Goal: Task Accomplishment & Management: Complete application form

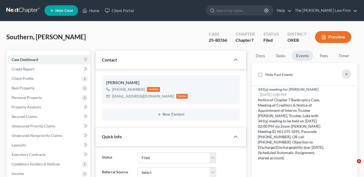
select select "2"
click at [240, 12] on input "search" at bounding box center [240, 11] width 48 height 10
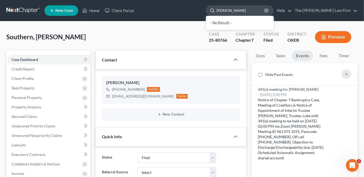
type input "[PERSON_NAME]"
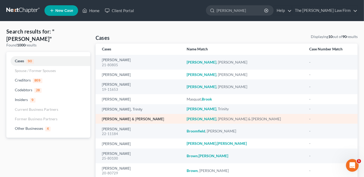
click at [143, 119] on link "[PERSON_NAME] & [PERSON_NAME]" at bounding box center [133, 120] width 62 height 4
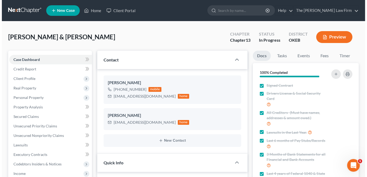
scroll to position [473, 0]
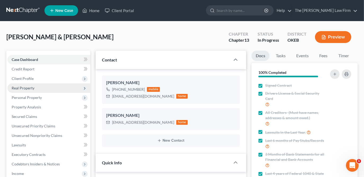
click at [33, 86] on span "Real Property" at bounding box center [23, 88] width 23 height 4
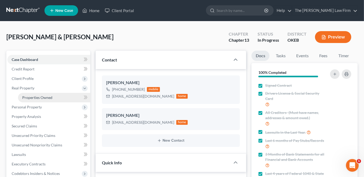
drag, startPoint x: 54, startPoint y: 98, endPoint x: 73, endPoint y: 100, distance: 19.3
click at [54, 98] on link "Properties Owned" at bounding box center [54, 98] width 72 height 10
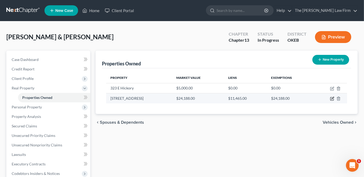
click at [333, 100] on icon "button" at bounding box center [332, 99] width 4 height 4
select select "37"
select select "2"
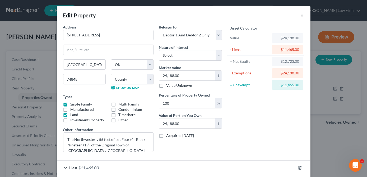
click at [290, 149] on div "Asset Calculator Value $24,188.00 - Liens $11,465.00 = Net Equity $12,723.00 - …" at bounding box center [266, 90] width 82 height 132
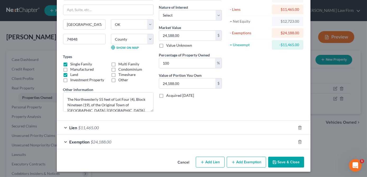
click at [129, 129] on div "Lien $11,465.00" at bounding box center [176, 128] width 239 height 14
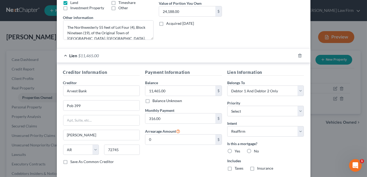
scroll to position [157, 0]
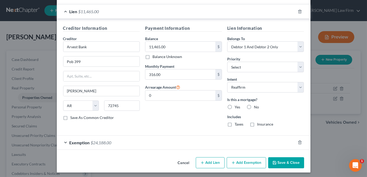
click at [199, 125] on div "Payment Information Balance 11,465.00 $ Balance Unknown Balance Undetermined 11…" at bounding box center [184, 78] width 82 height 106
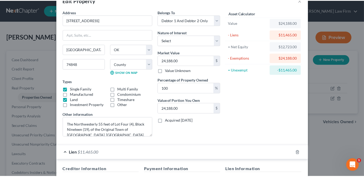
scroll to position [0, 0]
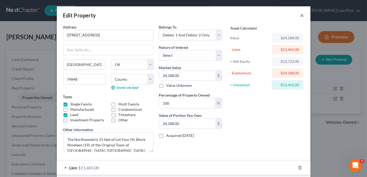
click at [302, 15] on button "×" at bounding box center [303, 15] width 4 height 6
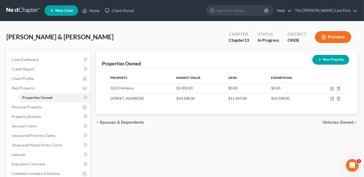
click at [130, 134] on div "Properties Owned New Property Property Market Value Liens Exemptions [STREET_AD…" at bounding box center [226, 165] width 267 height 229
click at [22, 117] on span "Property Analysis" at bounding box center [26, 117] width 29 height 4
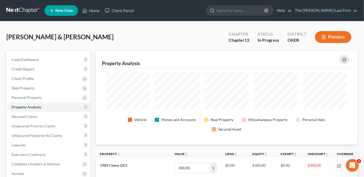
scroll to position [94, 262]
click at [55, 97] on span "Personal Property" at bounding box center [48, 98] width 83 height 10
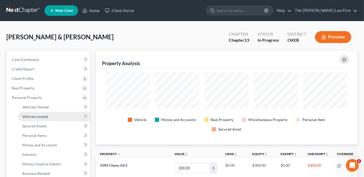
scroll to position [72, 0]
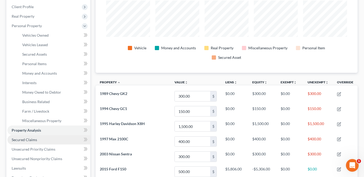
click at [46, 139] on link "Secured Claims" at bounding box center [48, 140] width 83 height 10
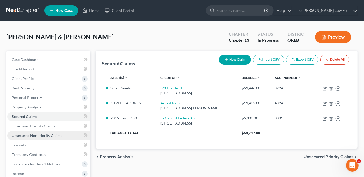
click at [63, 134] on link "Unsecured Nonpriority Claims" at bounding box center [48, 136] width 83 height 10
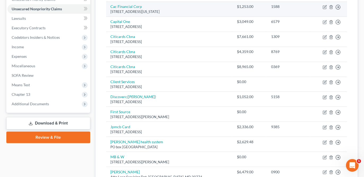
scroll to position [96, 0]
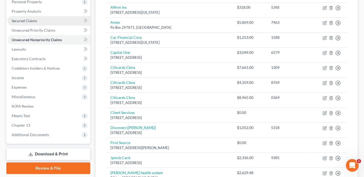
click at [57, 24] on link "Secured Claims" at bounding box center [48, 21] width 83 height 10
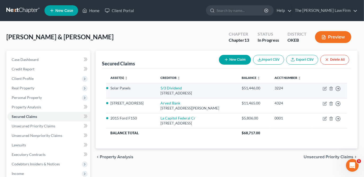
click at [325, 91] on td "Move to E Move to F Move to G Move to Notice Only" at bounding box center [329, 90] width 35 height 15
click at [324, 90] on icon "button" at bounding box center [324, 89] width 4 height 4
select select "4"
select select "2"
select select "0"
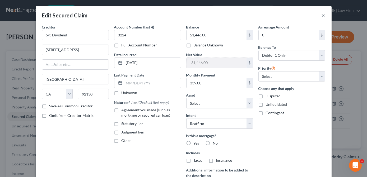
click at [322, 14] on button "×" at bounding box center [324, 15] width 4 height 6
